Goal: Task Accomplishment & Management: Manage account settings

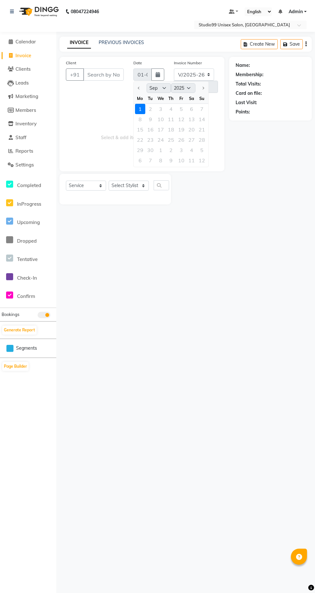
select select "9"
select select "2025"
select select "6061"
select select "service"
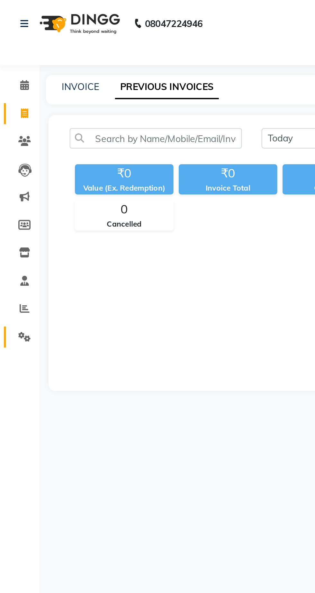
click at [15, 161] on span at bounding box center [11, 164] width 11 height 7
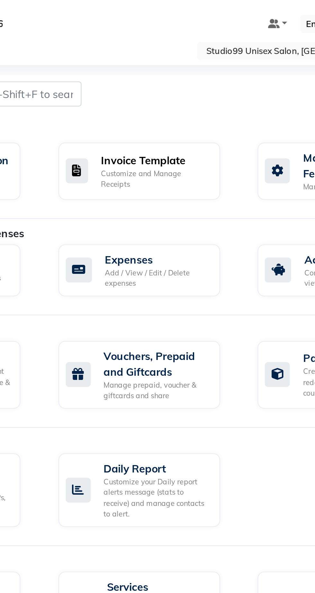
click at [187, 82] on div "Invoice Template" at bounding box center [173, 79] width 53 height 8
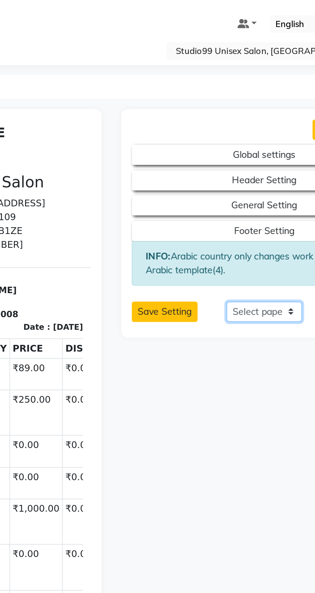
click at [252, 152] on select "Select paper A4 A5 A6 A7 Thermal Custom" at bounding box center [241, 153] width 37 height 10
